Goal: Task Accomplishment & Management: Check status

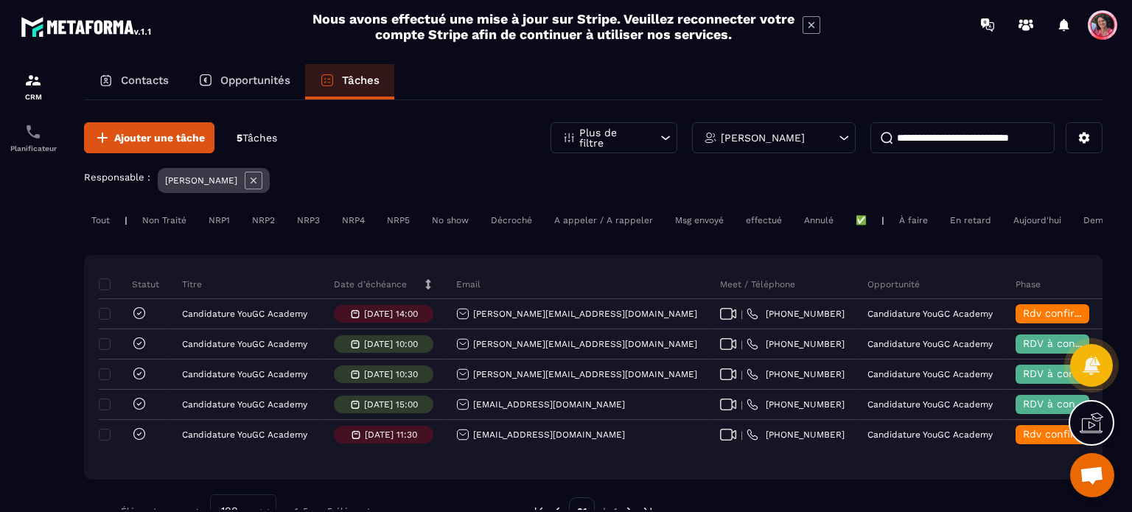
click at [1039, 215] on div "Aujourd'hui" at bounding box center [1037, 221] width 63 height 18
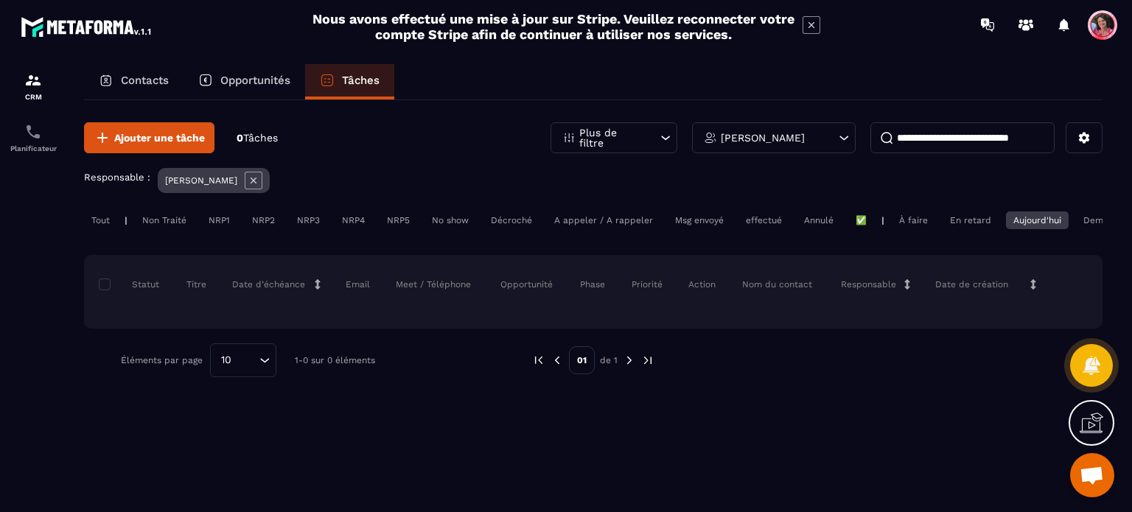
click at [1087, 216] on div "Demain" at bounding box center [1099, 221] width 47 height 18
click at [1035, 215] on div "Aujourd'hui" at bounding box center [1037, 221] width 63 height 18
click at [967, 220] on div "En retard" at bounding box center [971, 221] width 56 height 18
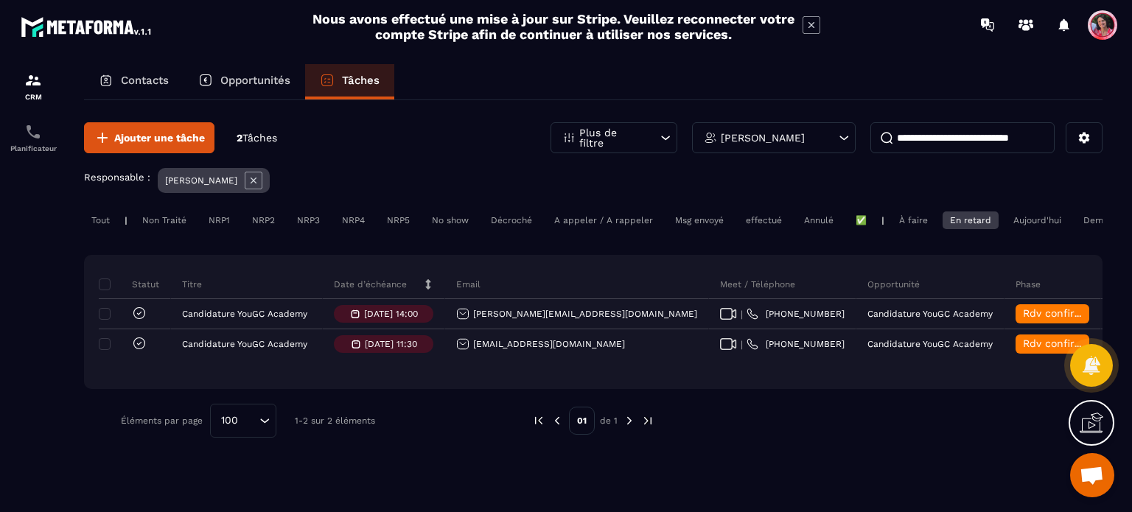
click at [924, 223] on div "À faire" at bounding box center [913, 221] width 43 height 18
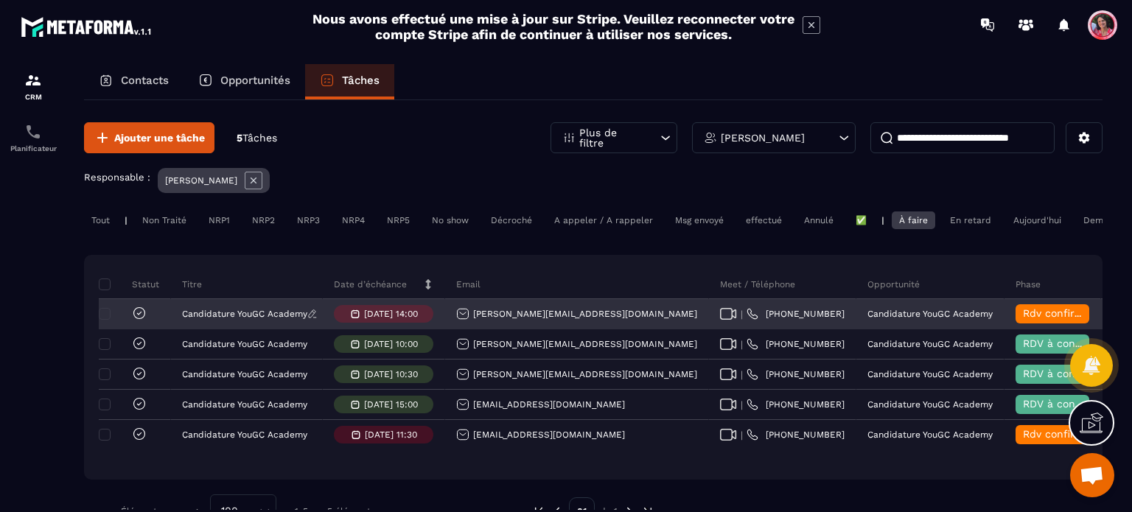
click at [252, 320] on div "Candidature YouGC Academy" at bounding box center [247, 314] width 152 height 29
click at [252, 319] on p "Candidature YouGC Academy" at bounding box center [244, 314] width 125 height 10
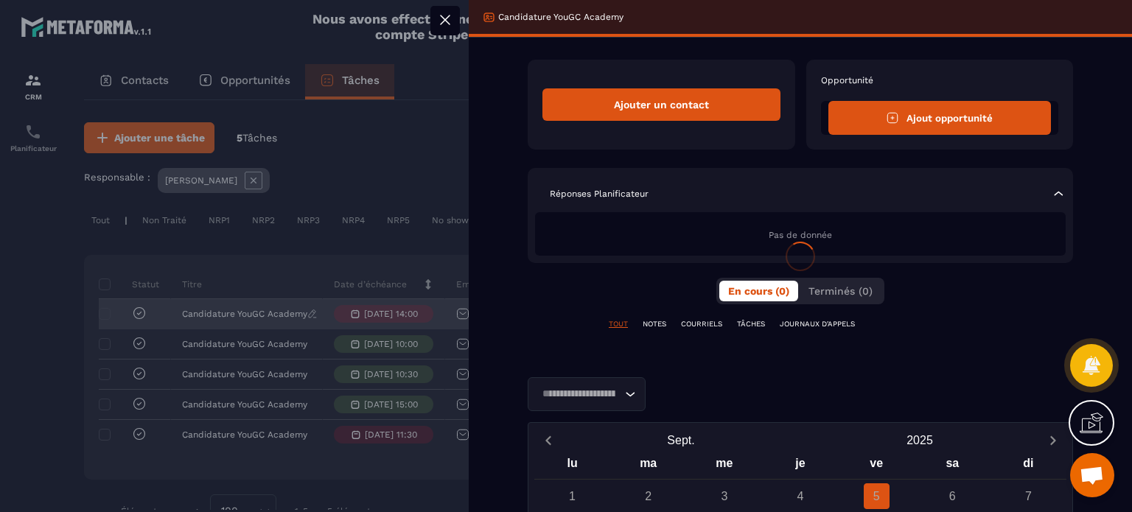
click at [252, 321] on div at bounding box center [566, 256] width 1132 height 512
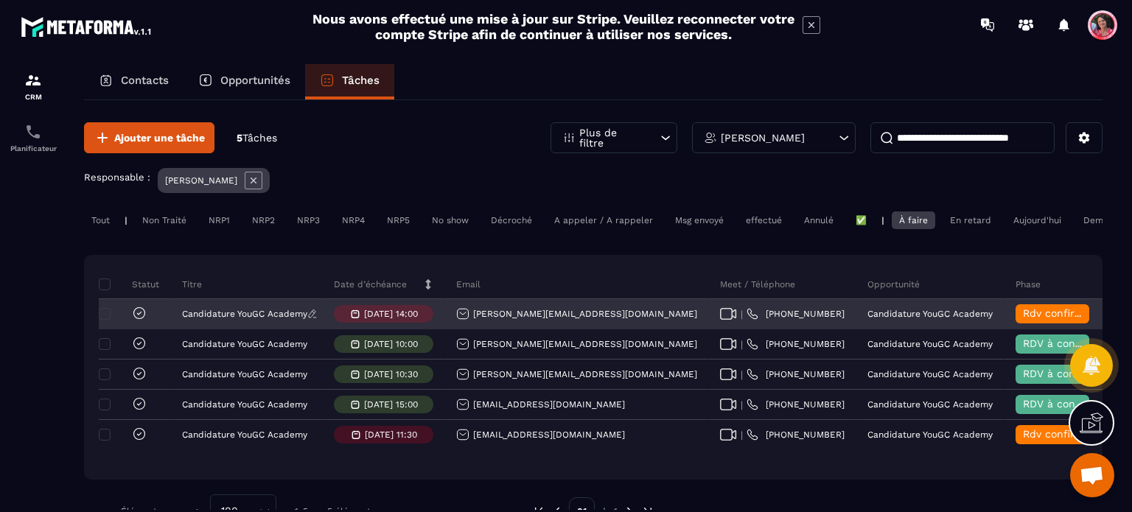
click at [268, 319] on p "Candidature YouGC Academy" at bounding box center [244, 314] width 125 height 10
